Goal: Task Accomplishment & Management: Manage account settings

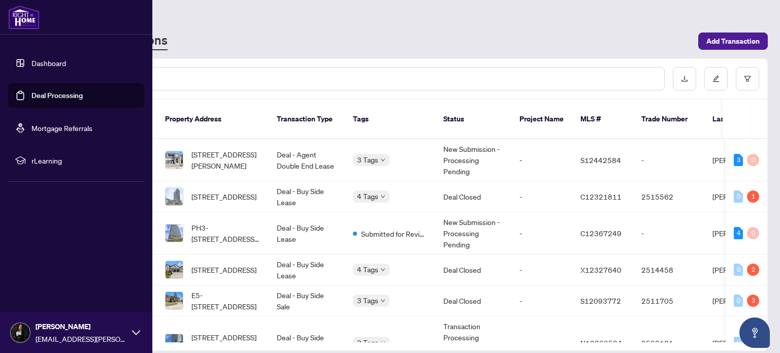
click at [31, 100] on link "Deal Processing" at bounding box center [56, 95] width 51 height 9
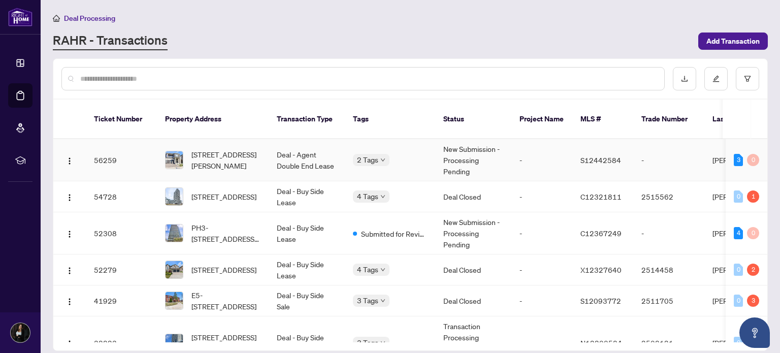
click at [304, 149] on td "Deal - Agent Double End Lease" at bounding box center [306, 160] width 76 height 42
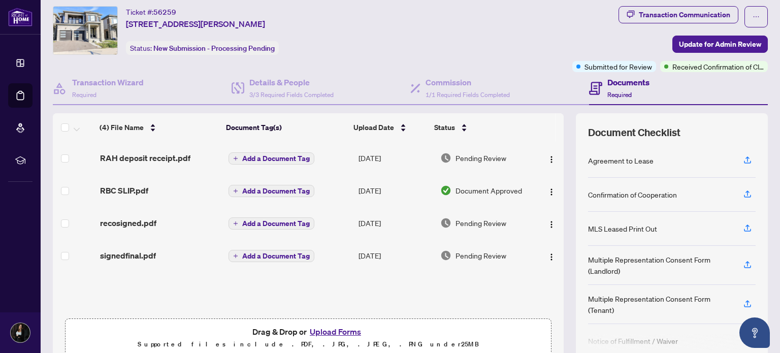
scroll to position [16, 0]
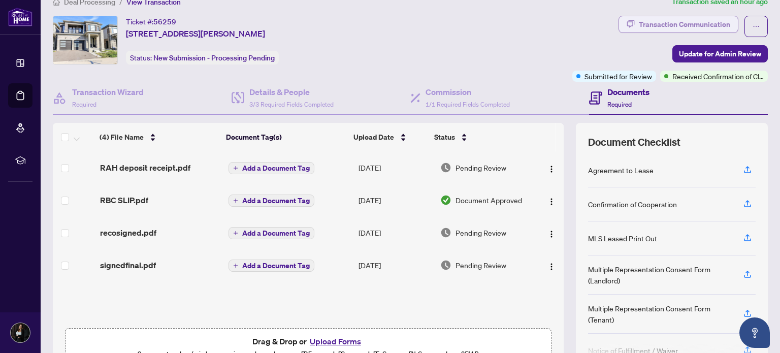
click at [691, 20] on div "Transaction Communication" at bounding box center [684, 24] width 91 height 16
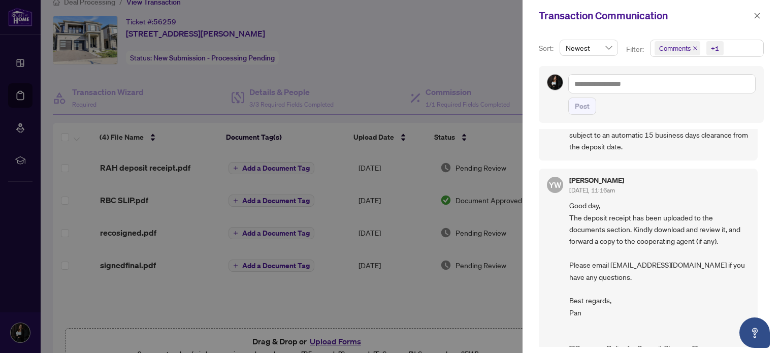
scroll to position [84, 0]
click at [330, 322] on div at bounding box center [390, 176] width 780 height 353
click at [326, 306] on div at bounding box center [390, 176] width 780 height 353
click at [758, 9] on span "button" at bounding box center [756, 16] width 7 height 16
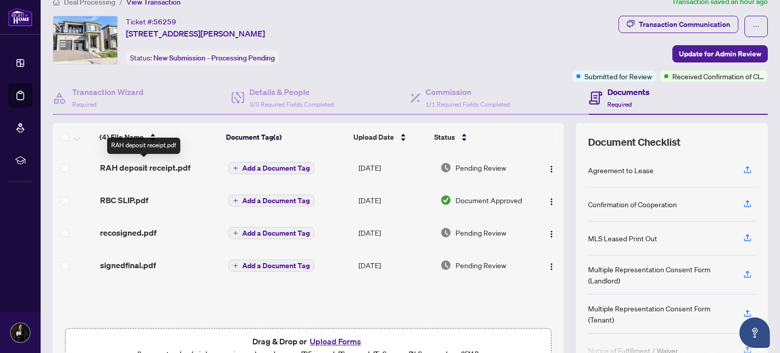
click at [152, 169] on span "RAH deposit receipt.pdf" at bounding box center [145, 167] width 90 height 12
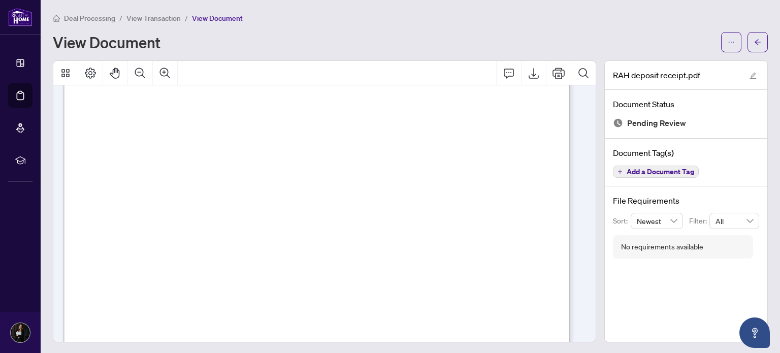
scroll to position [131, 0]
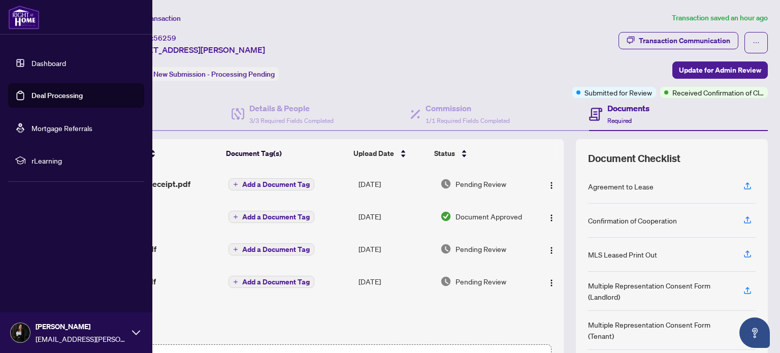
click at [31, 95] on link "Deal Processing" at bounding box center [56, 95] width 51 height 9
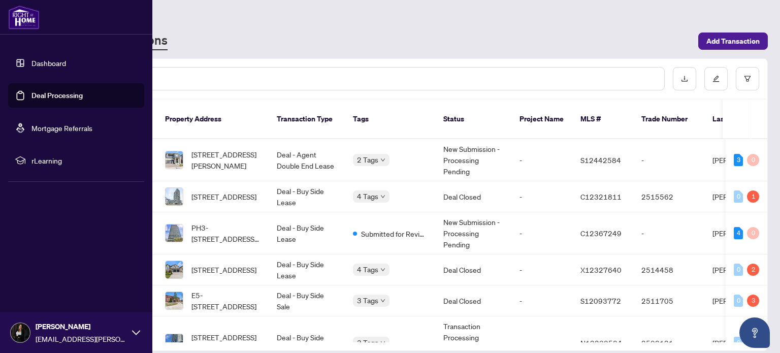
click at [31, 68] on link "Dashboard" at bounding box center [48, 62] width 35 height 9
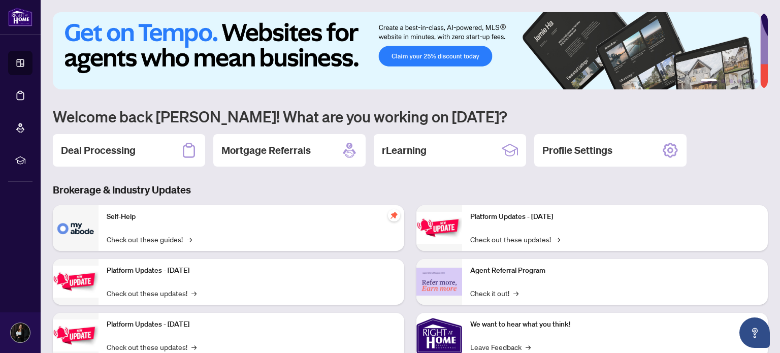
scroll to position [85, 0]
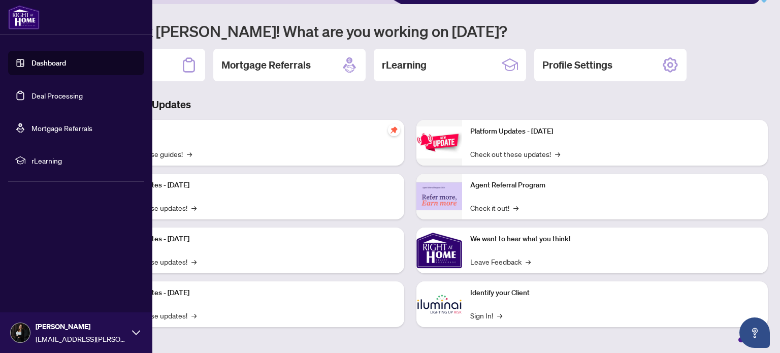
click at [31, 95] on link "Deal Processing" at bounding box center [56, 95] width 51 height 9
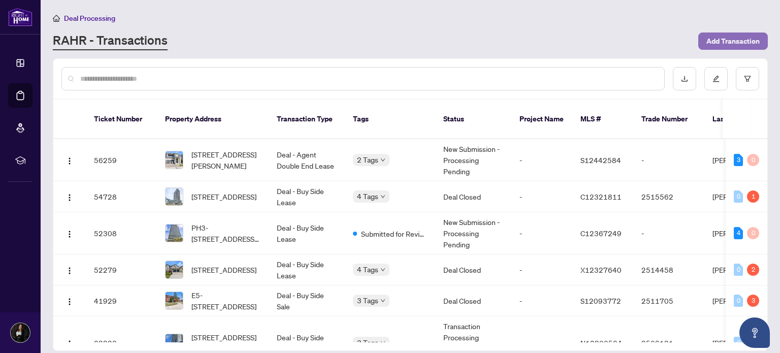
click at [738, 33] on span "Add Transaction" at bounding box center [732, 41] width 53 height 16
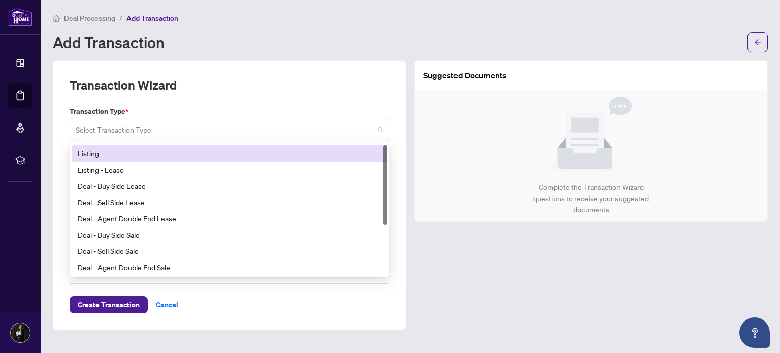
click at [381, 131] on span at bounding box center [230, 129] width 308 height 19
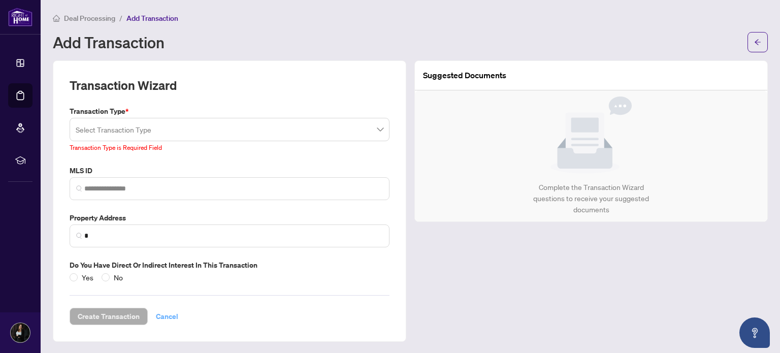
click at [162, 303] on div "Create Transaction Cancel" at bounding box center [230, 304] width 320 height 42
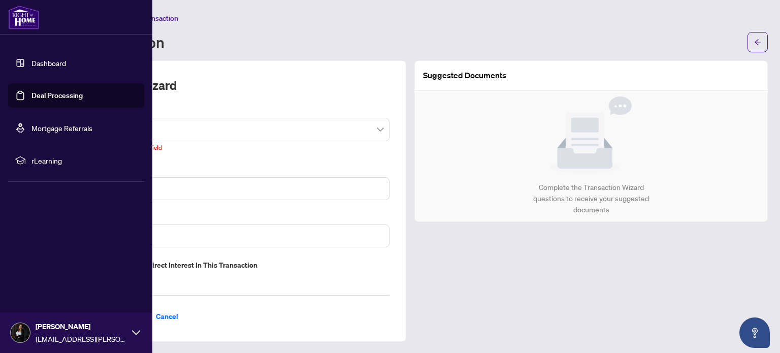
click at [31, 91] on link "Deal Processing" at bounding box center [56, 95] width 51 height 9
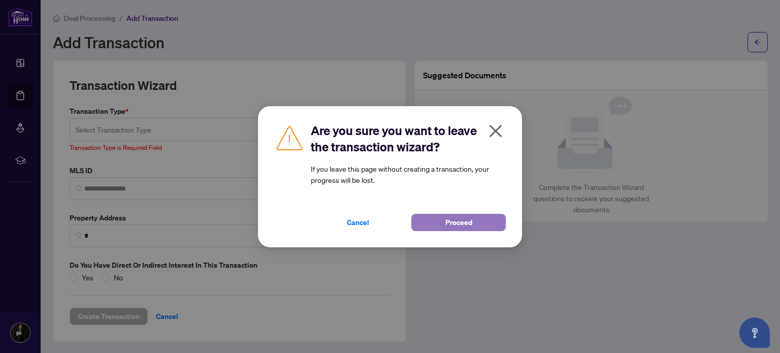
click at [443, 221] on button "Proceed" at bounding box center [458, 222] width 94 height 17
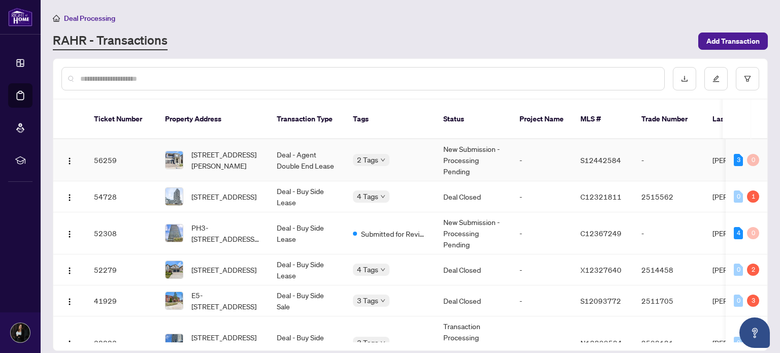
click at [291, 145] on td "Deal - Agent Double End Lease" at bounding box center [306, 160] width 76 height 42
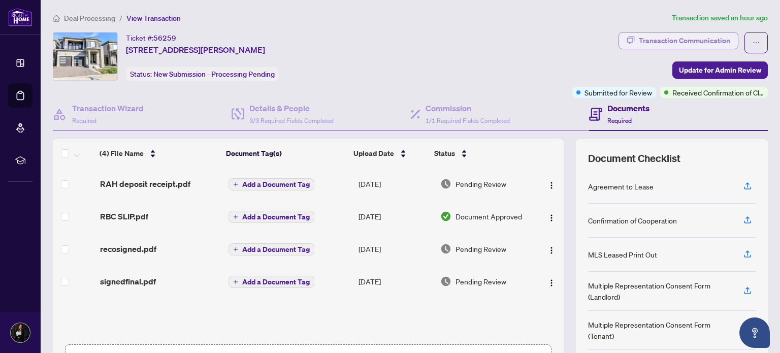
click at [662, 43] on div "Transaction Communication" at bounding box center [684, 40] width 91 height 16
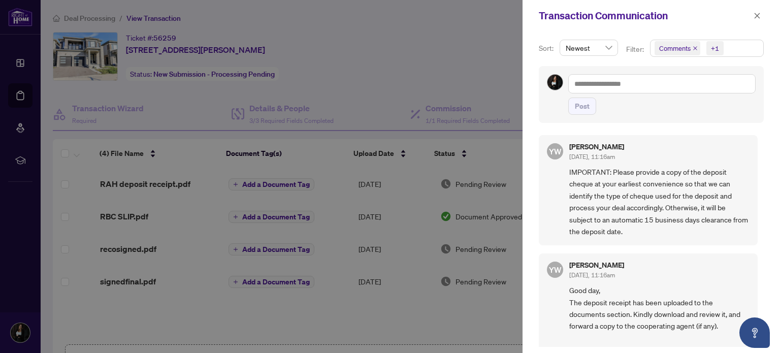
click at [455, 312] on div at bounding box center [390, 176] width 780 height 353
click at [316, 50] on div at bounding box center [390, 176] width 780 height 353
click at [756, 12] on span "button" at bounding box center [756, 16] width 7 height 16
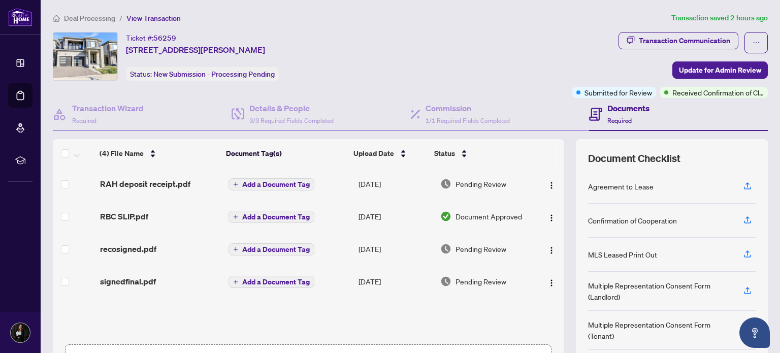
click at [0, 0] on link "Deal Processing" at bounding box center [0, 0] width 0 height 0
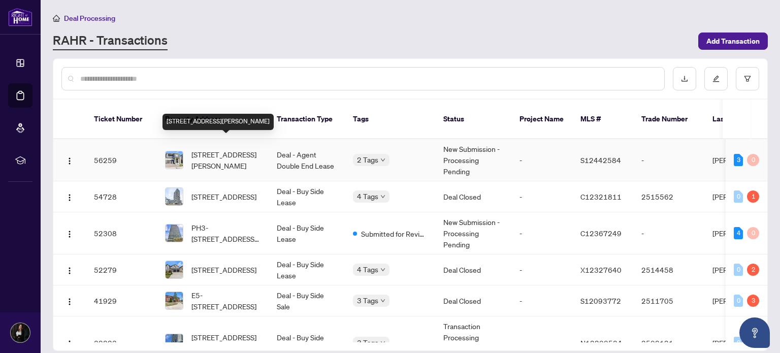
click at [217, 149] on span "[STREET_ADDRESS][PERSON_NAME]" at bounding box center [225, 160] width 69 height 22
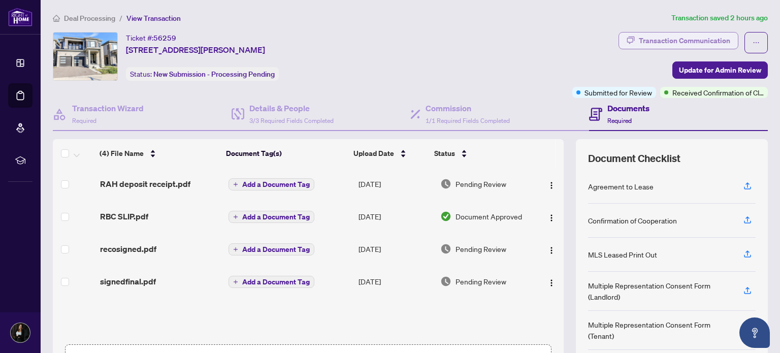
click at [639, 38] on div "Transaction Communication" at bounding box center [684, 40] width 91 height 16
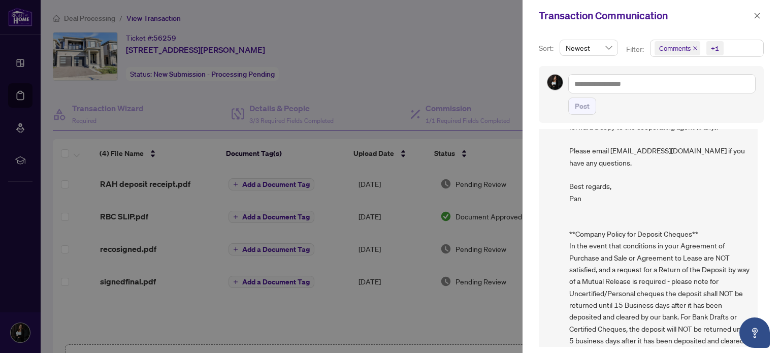
click at [616, 239] on span "Good day, The deposit receipt has been uploaded to the documents section. Kindl…" at bounding box center [659, 221] width 180 height 273
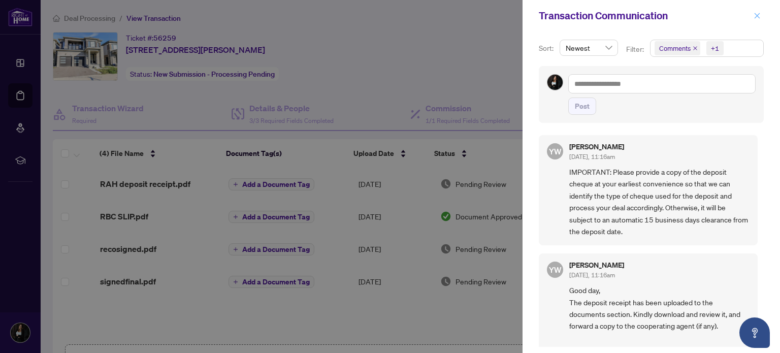
click at [756, 18] on icon "close" at bounding box center [756, 15] width 7 height 7
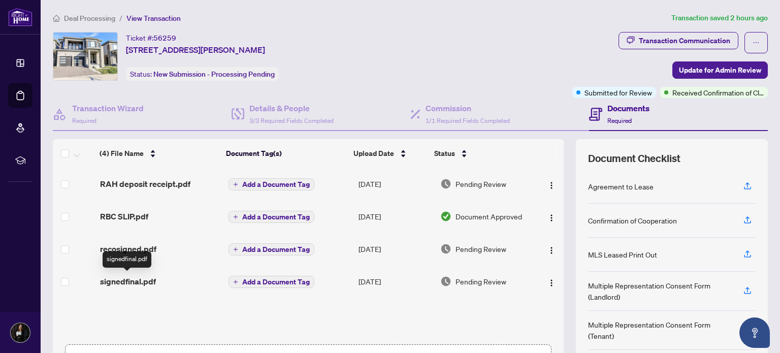
click at [138, 276] on span "signedfinal.pdf" at bounding box center [128, 281] width 56 height 12
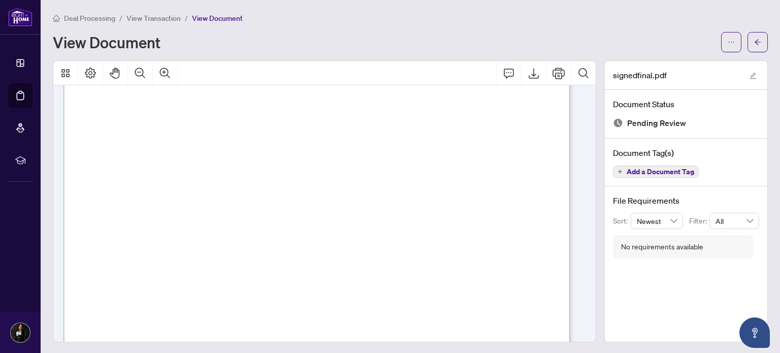
scroll to position [174, 0]
click at [0, 0] on link "Deal Processing" at bounding box center [0, 0] width 0 height 0
